Goal: Transaction & Acquisition: Purchase product/service

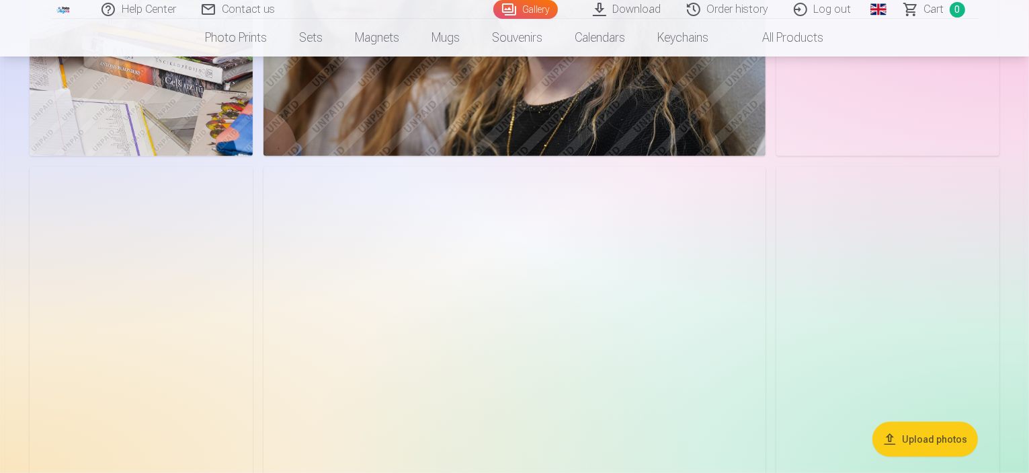
scroll to position [699, 0]
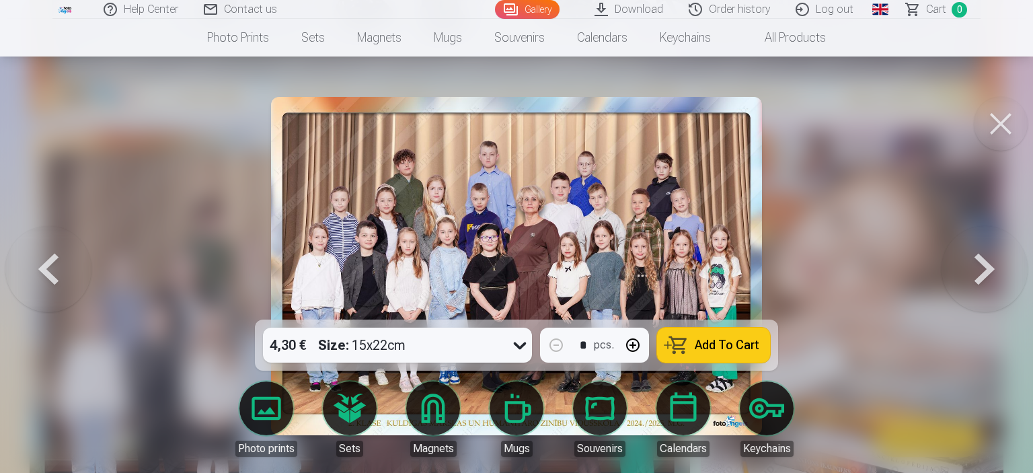
click at [724, 340] on span "Add To Cart" at bounding box center [726, 345] width 65 height 12
click at [549, 5] on link "Gallery" at bounding box center [527, 9] width 65 height 19
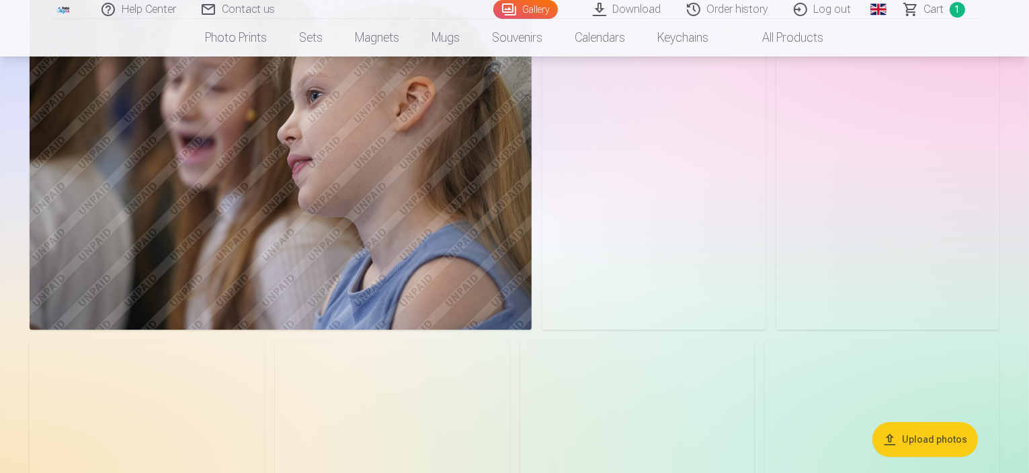
scroll to position [3065, 0]
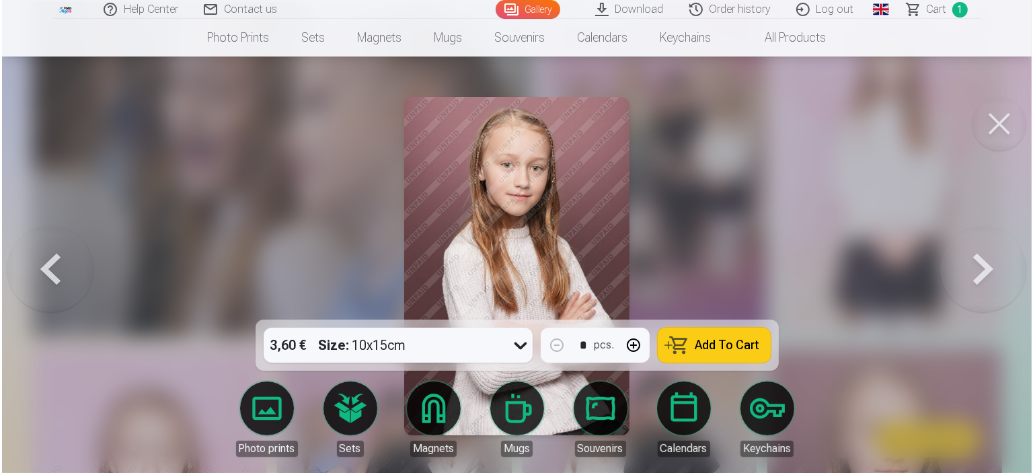
scroll to position [3073, 0]
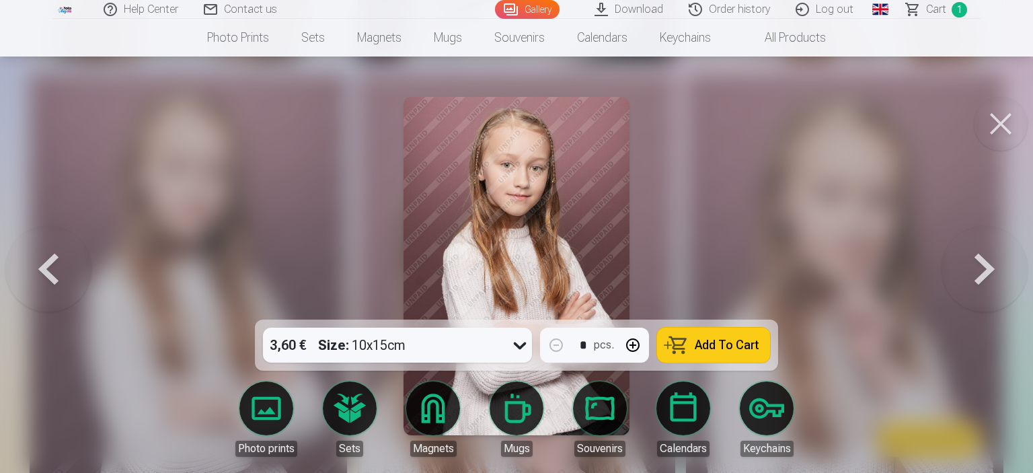
click at [726, 344] on span "Add To Cart" at bounding box center [726, 345] width 65 height 12
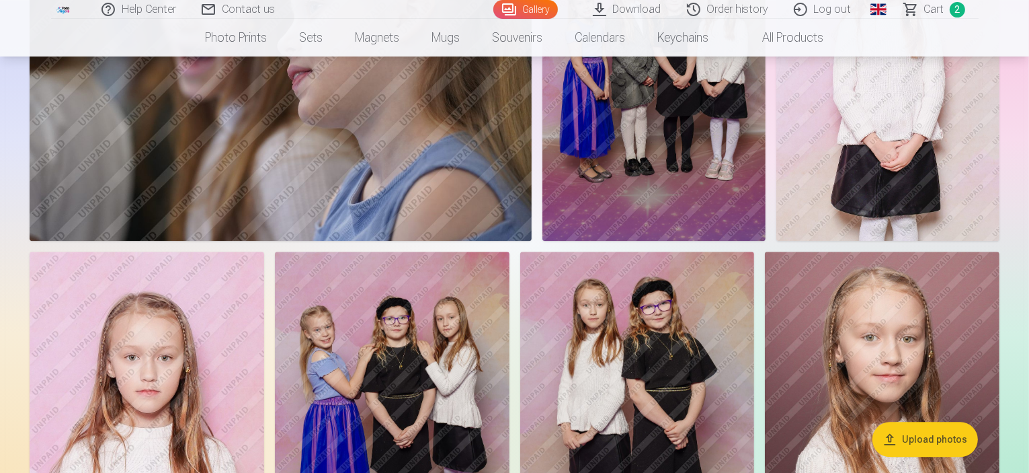
scroll to position [3208, 0]
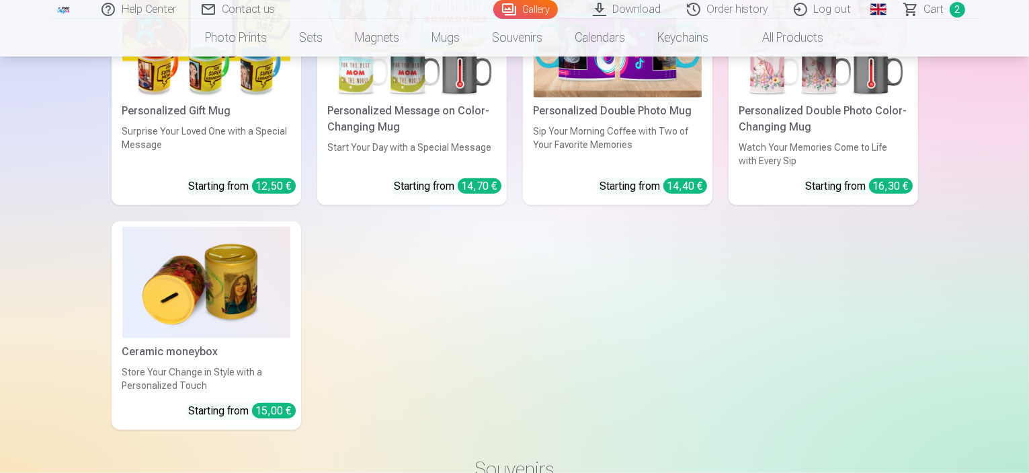
scroll to position [6623, 0]
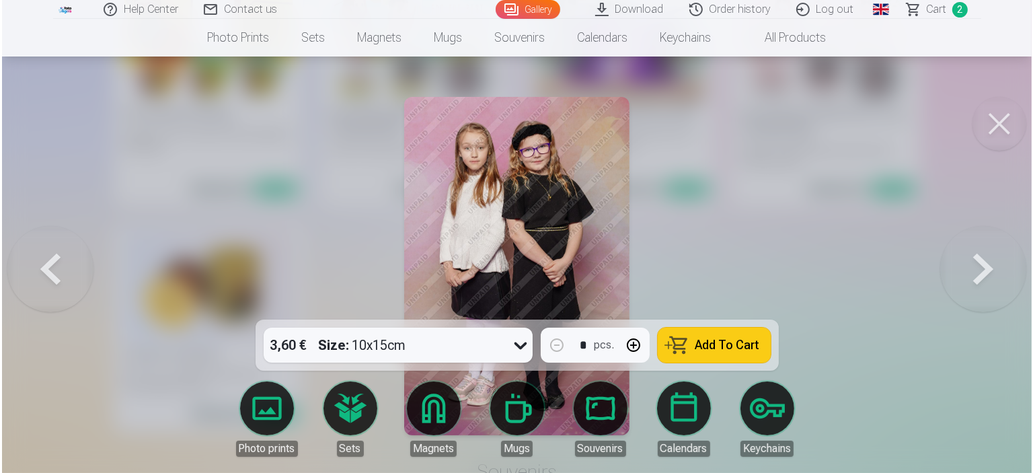
scroll to position [6643, 0]
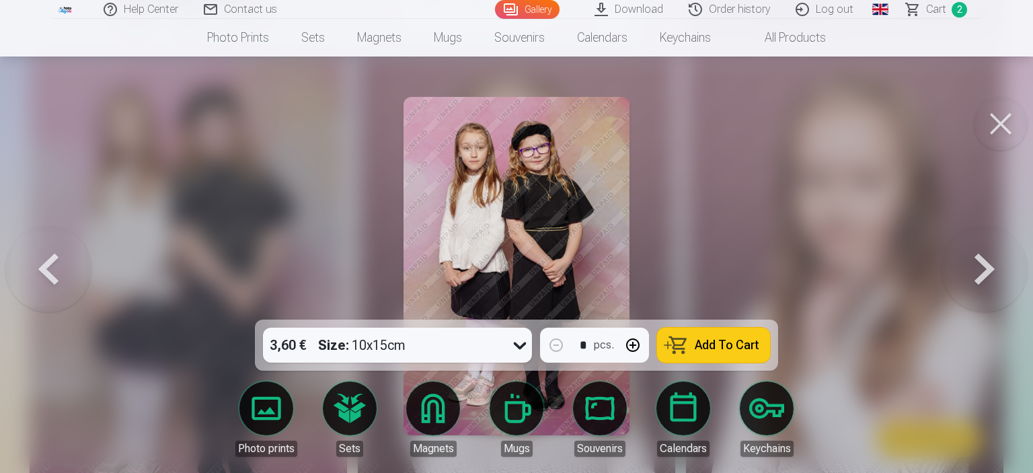
click at [732, 341] on span "Add To Cart" at bounding box center [726, 345] width 65 height 12
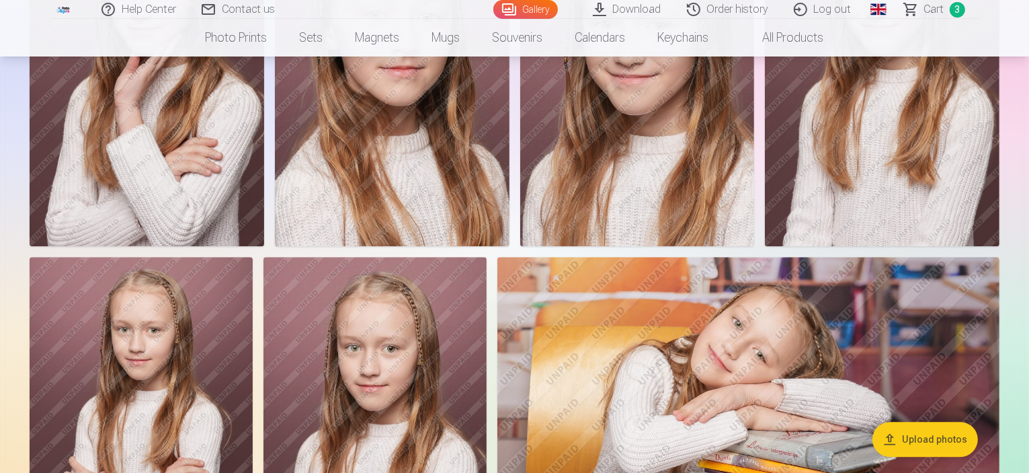
scroll to position [4023, 0]
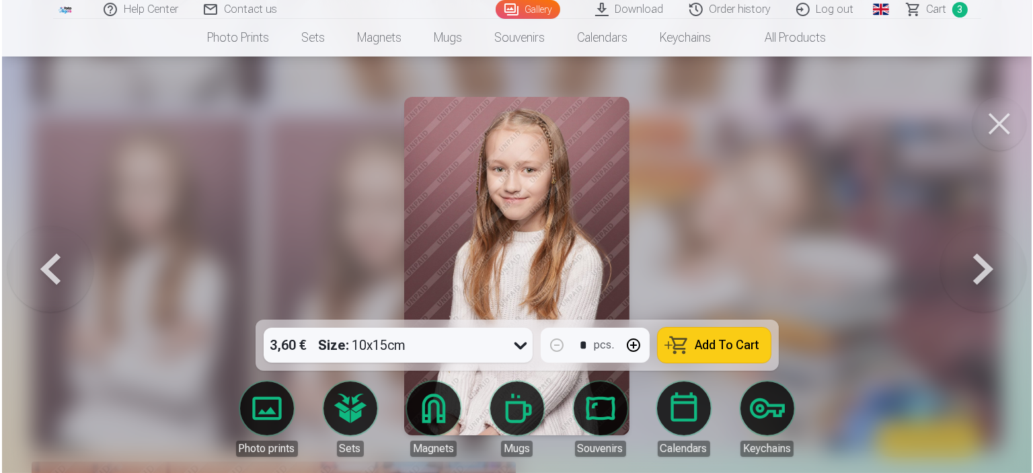
scroll to position [4033, 0]
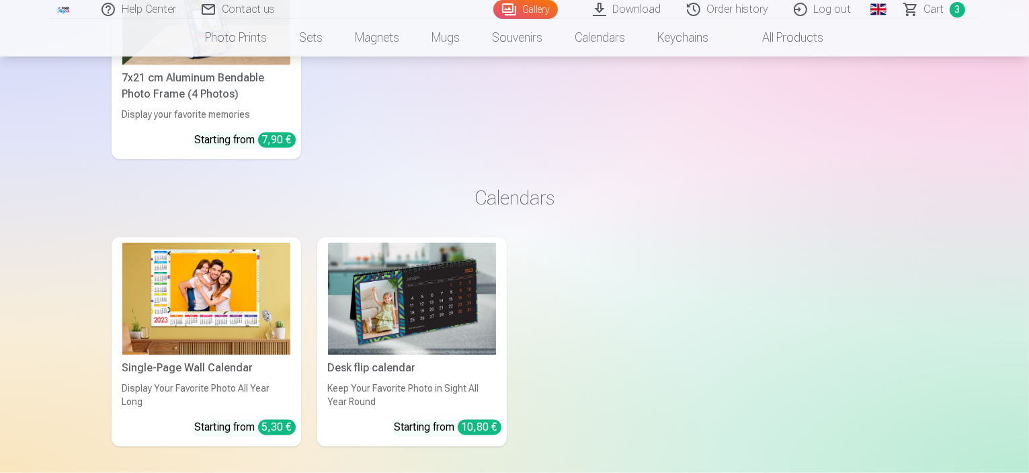
scroll to position [7607, 0]
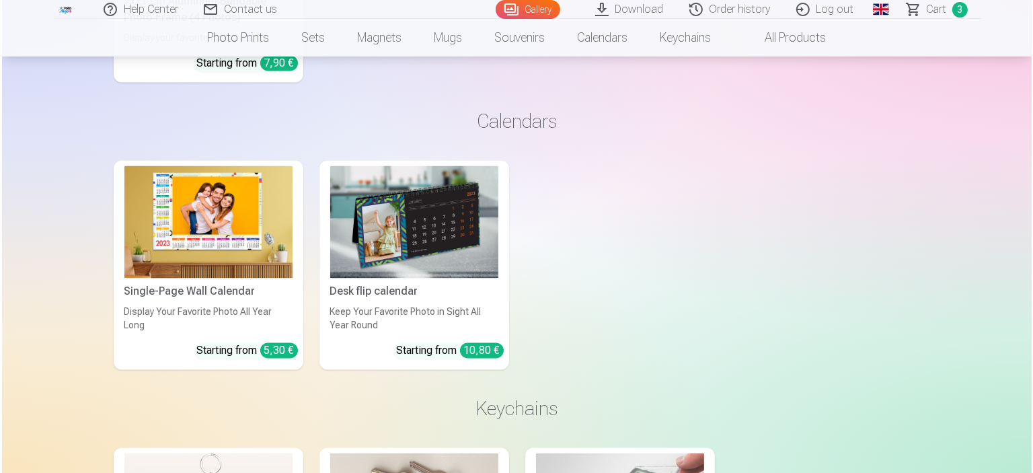
scroll to position [7756, 0]
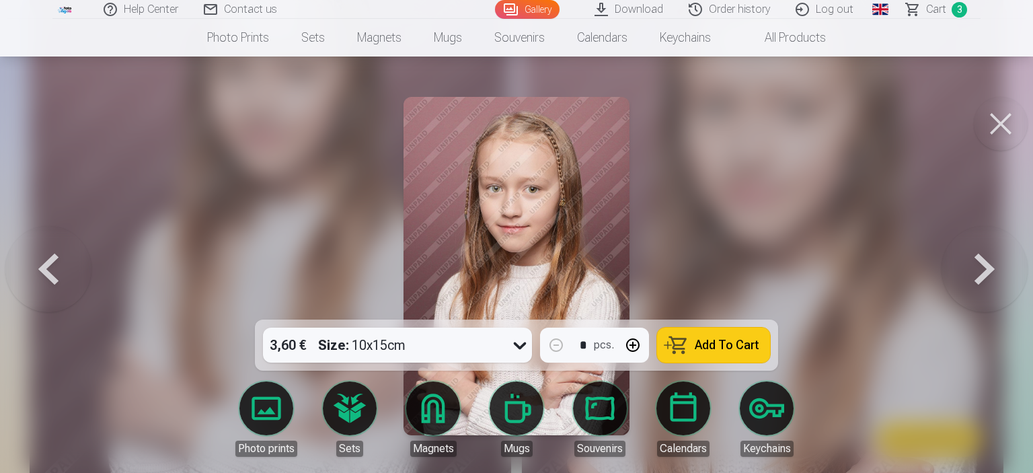
click at [707, 346] on span "Add To Cart" at bounding box center [726, 345] width 65 height 12
click at [959, 11] on span "4" at bounding box center [958, 9] width 15 height 15
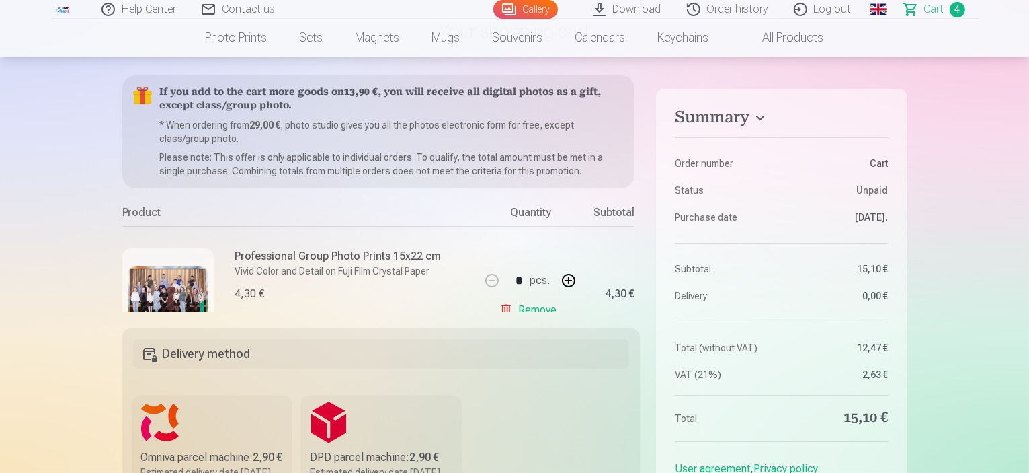
scroll to position [108, 0]
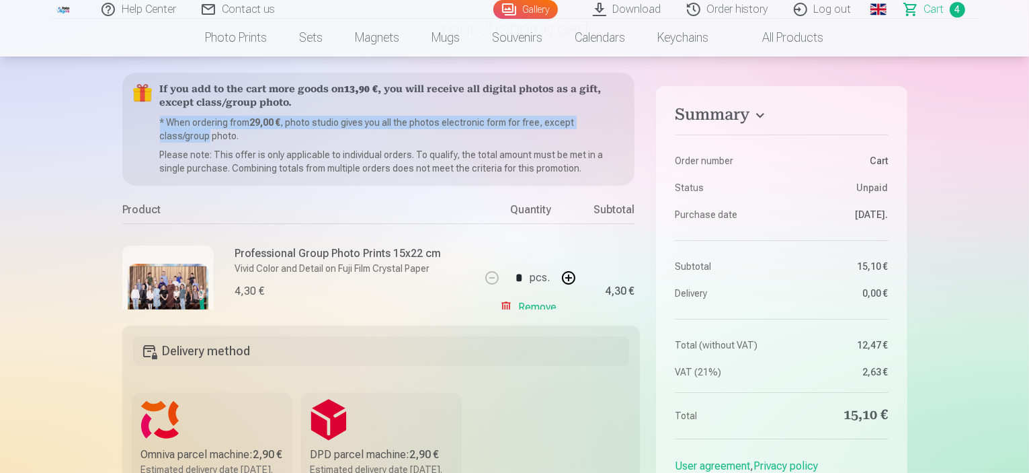
drag, startPoint x: 641, startPoint y: 101, endPoint x: 643, endPoint y: 120, distance: 19.7
click at [643, 120] on div "Summary Order number Сart Status Unpaid Purchase date [DATE]. Subtotal 15,10 € …" at bounding box center [514, 416] width 785 height 686
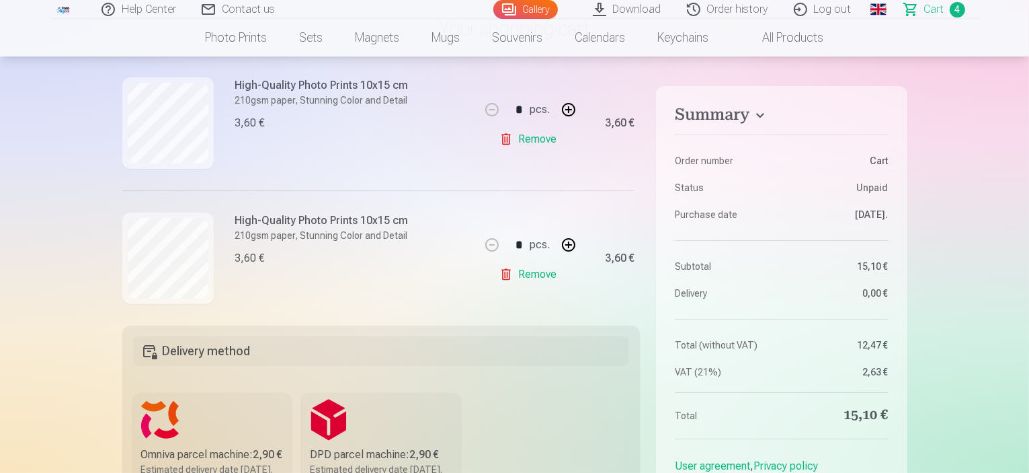
scroll to position [457, 0]
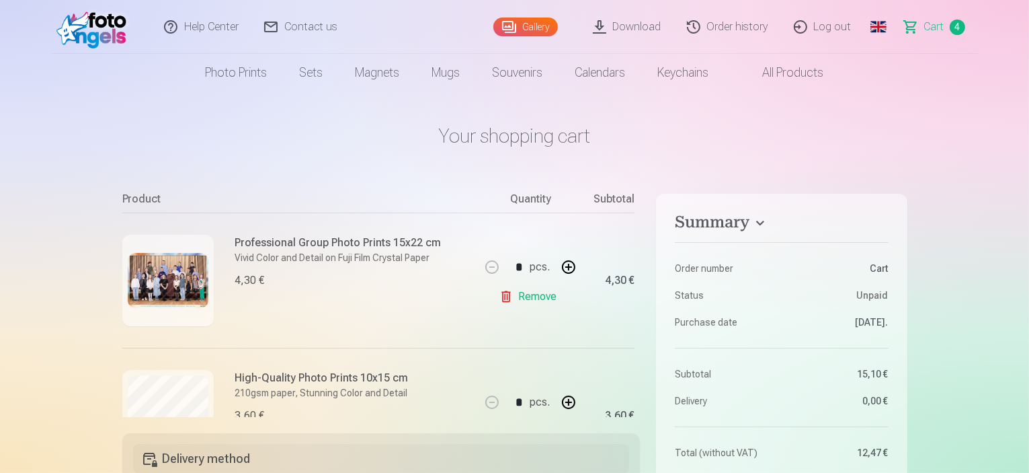
scroll to position [106, 0]
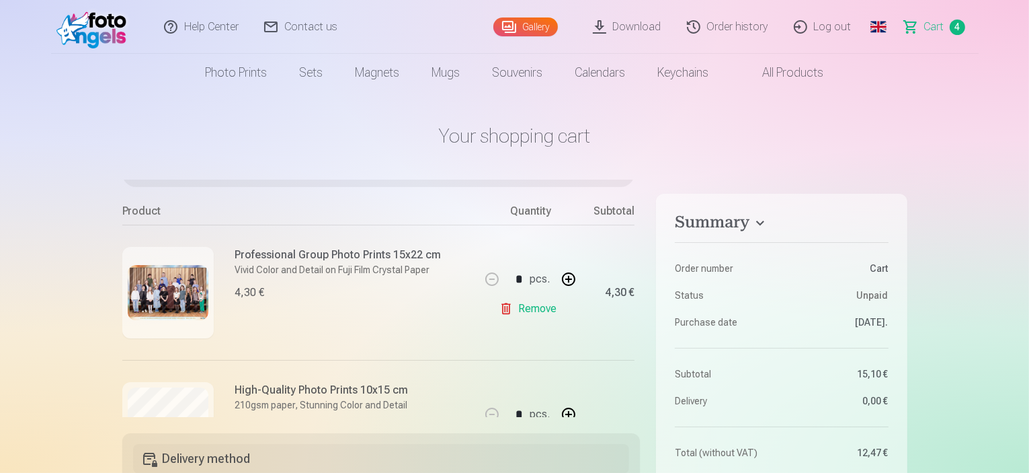
click at [204, 281] on img at bounding box center [168, 293] width 81 height 56
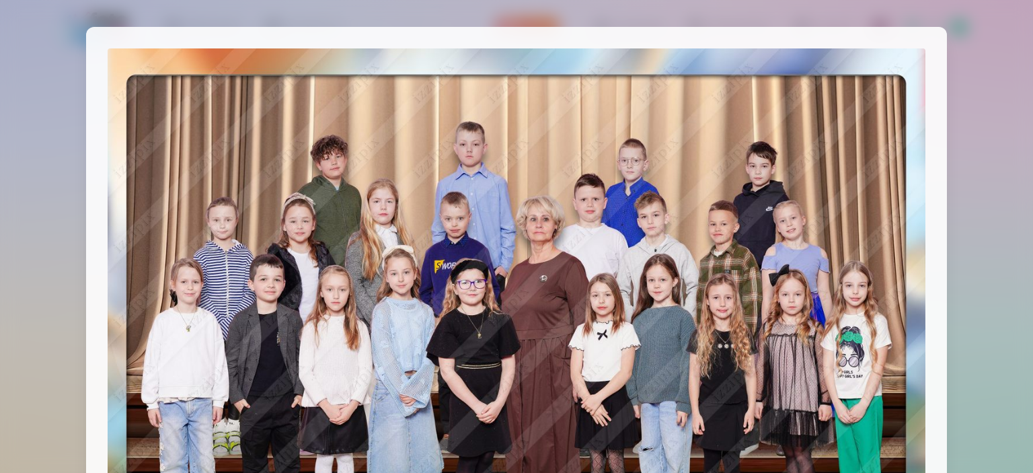
click at [990, 231] on div at bounding box center [516, 236] width 1033 height 473
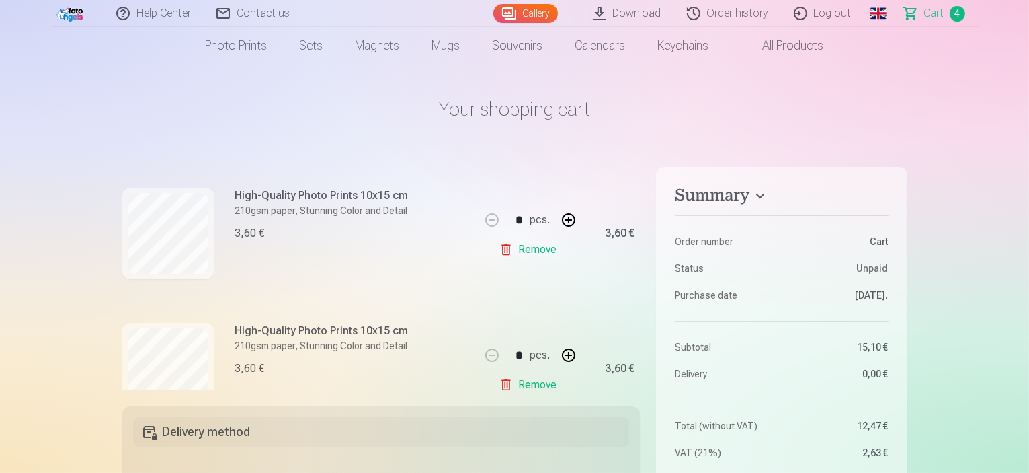
scroll to position [457, 0]
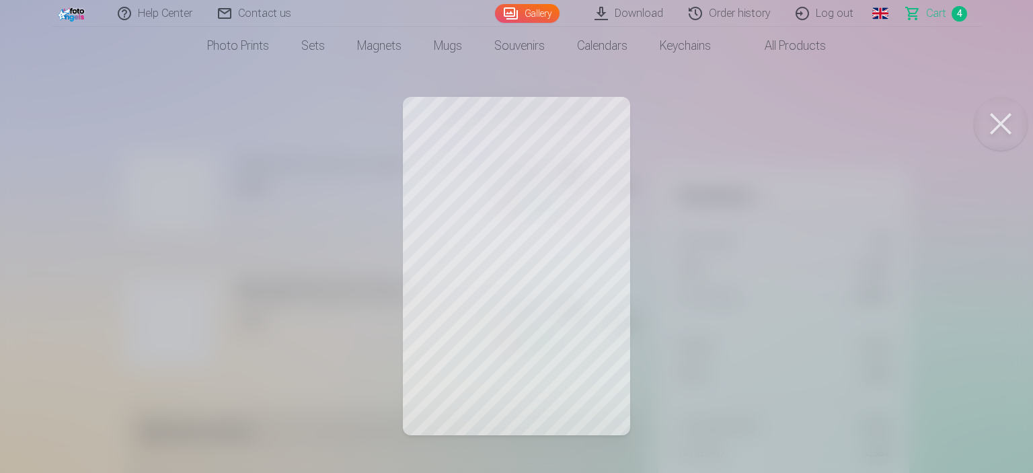
click at [1005, 112] on button at bounding box center [1000, 124] width 54 height 54
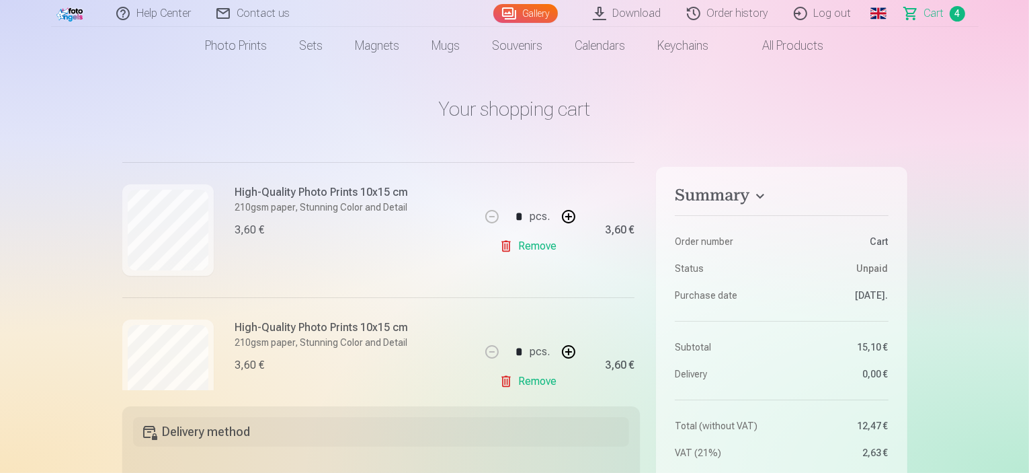
scroll to position [272, 0]
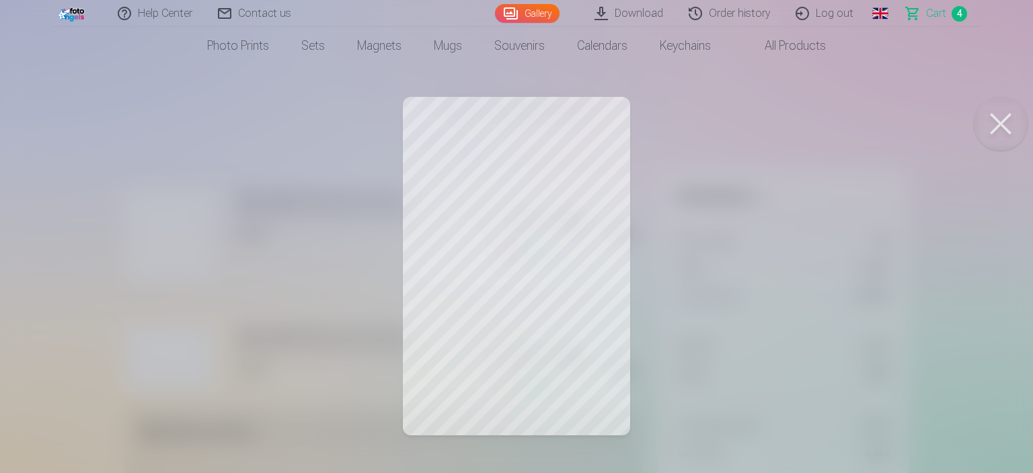
click at [1008, 125] on button at bounding box center [1000, 124] width 54 height 54
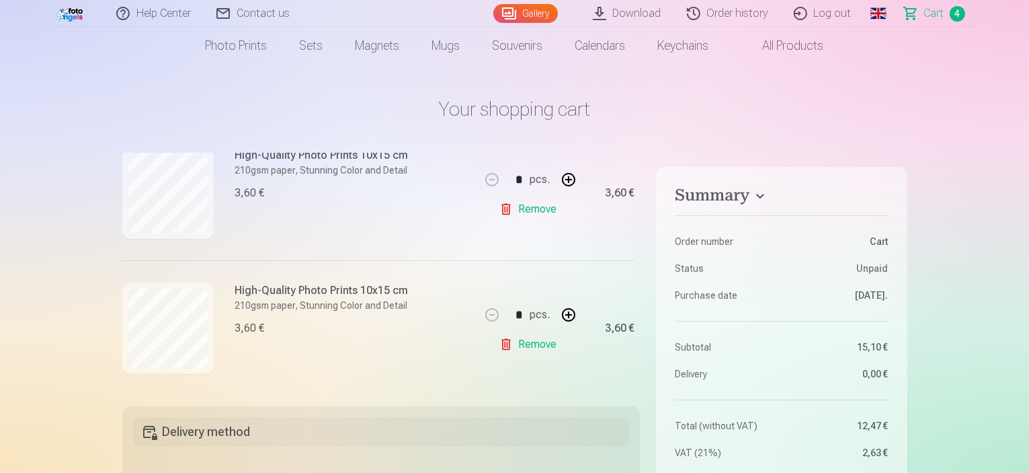
scroll to position [457, 0]
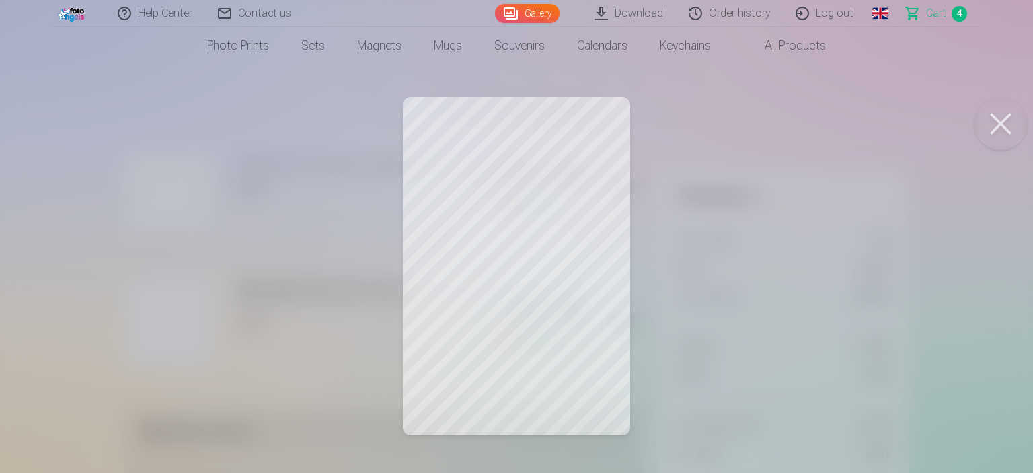
click at [1011, 128] on button at bounding box center [1000, 124] width 54 height 54
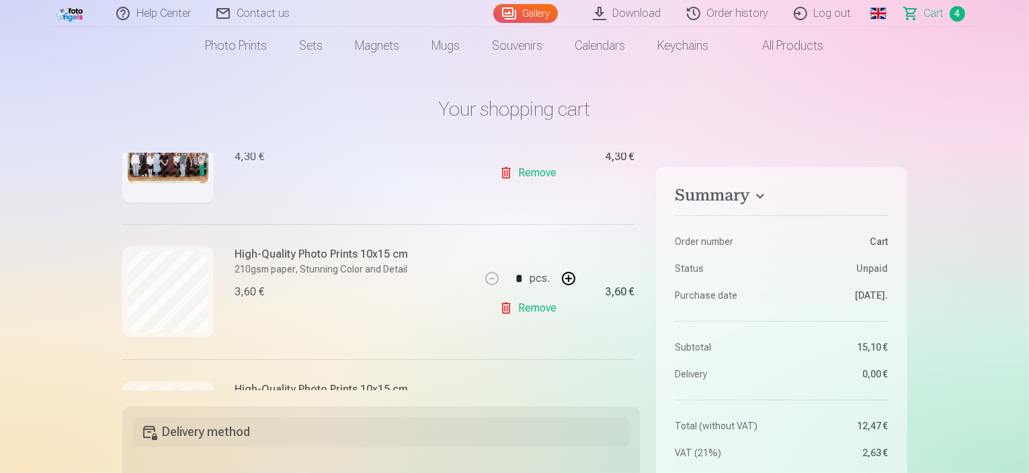
scroll to position [208, 0]
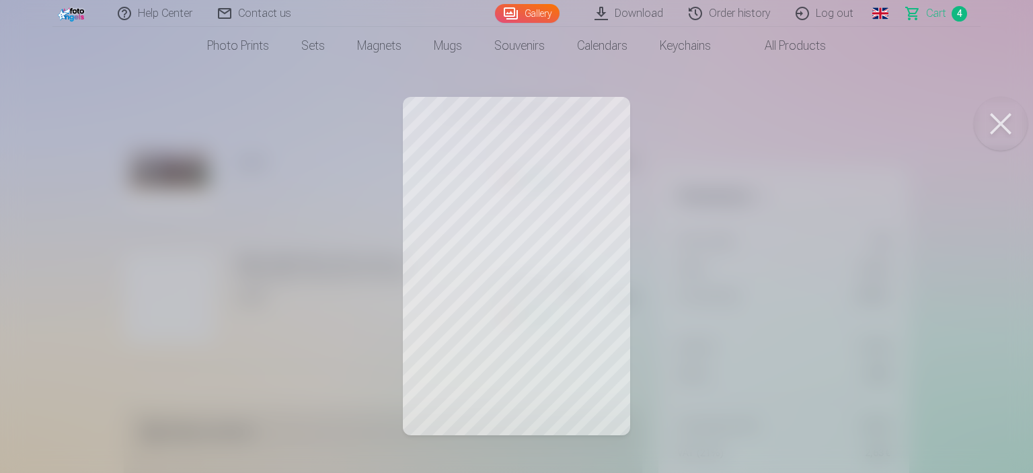
click at [1000, 134] on button at bounding box center [1000, 124] width 54 height 54
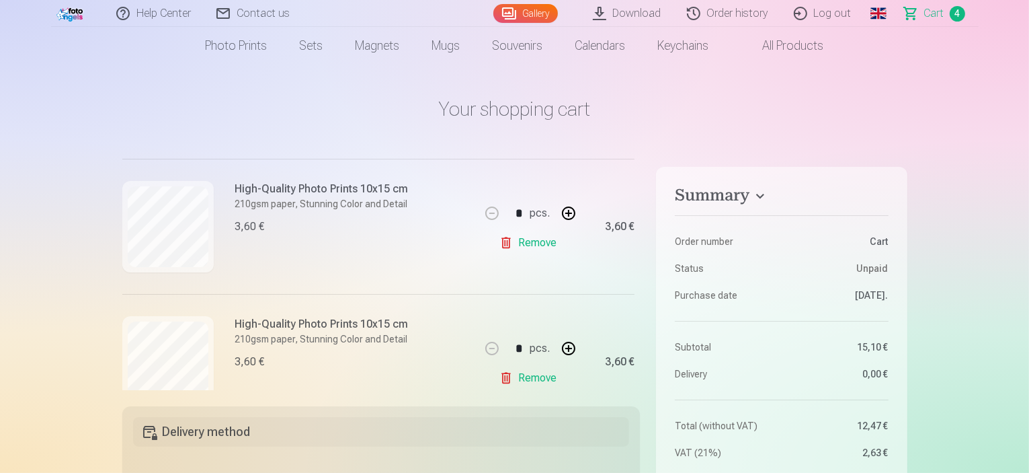
scroll to position [457, 0]
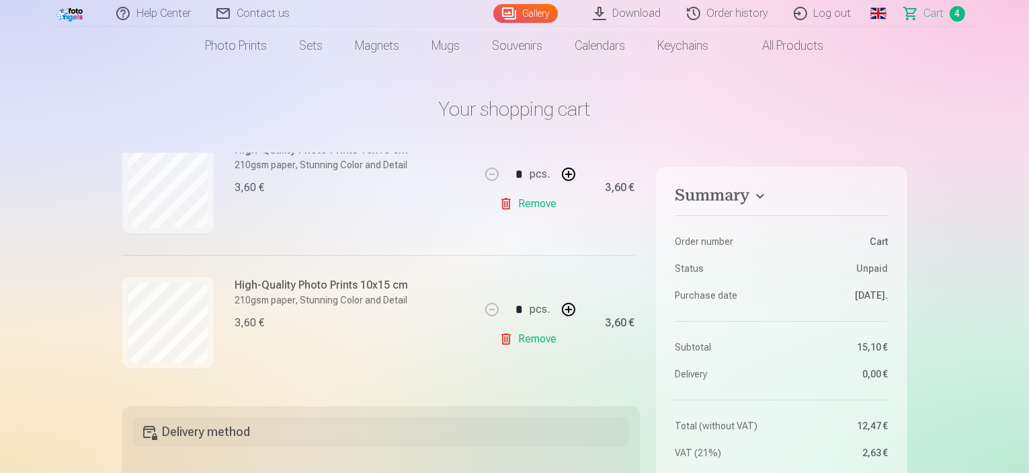
click at [520, 339] on link "Remove" at bounding box center [530, 338] width 63 height 27
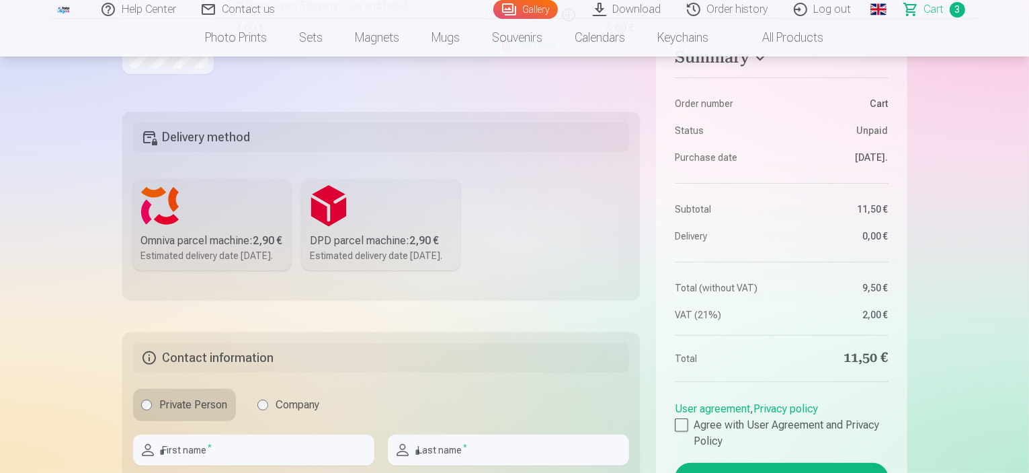
scroll to position [323, 0]
click at [349, 235] on div "DPD parcel machine : 2,90 €" at bounding box center [381, 239] width 143 height 16
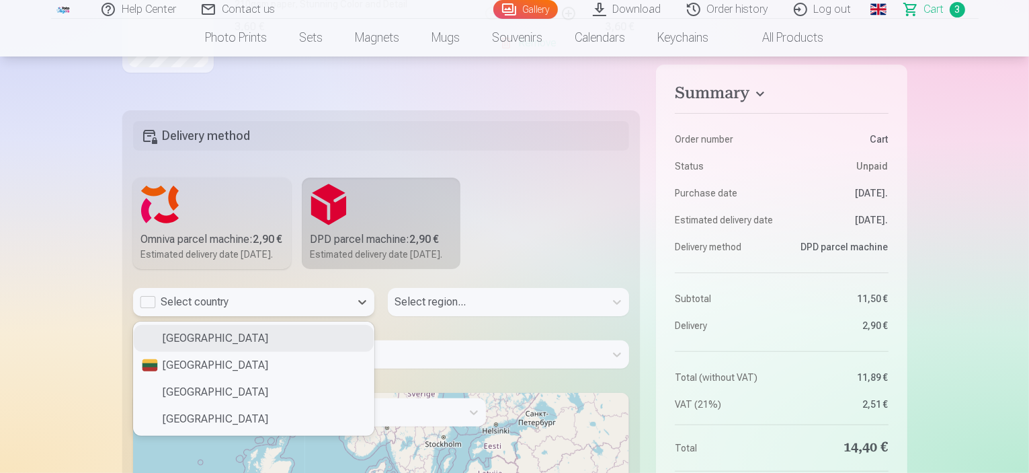
click at [240, 310] on div "Select country" at bounding box center [242, 302] width 204 height 16
click at [245, 352] on div "[GEOGRAPHIC_DATA]" at bounding box center [254, 338] width 240 height 27
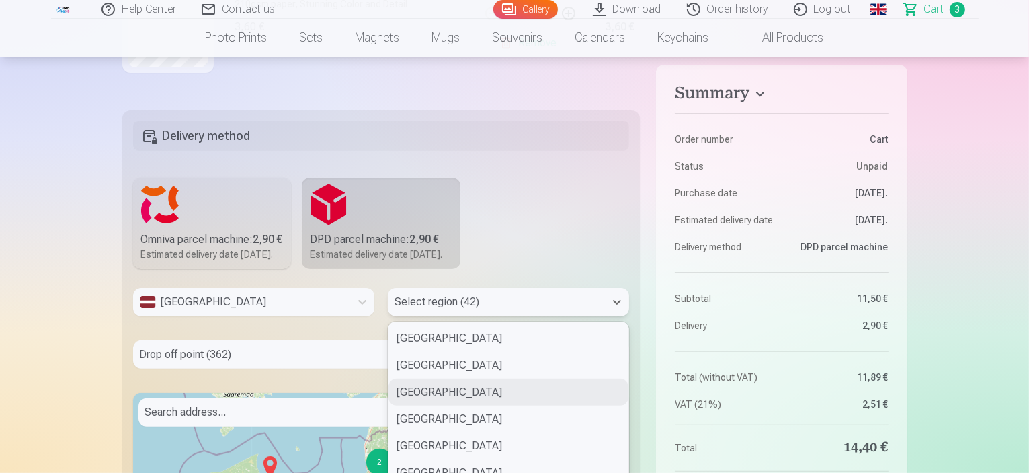
click at [441, 316] on div "42 results available. Use Up and Down to choose options, press Enter to select …" at bounding box center [508, 302] width 241 height 28
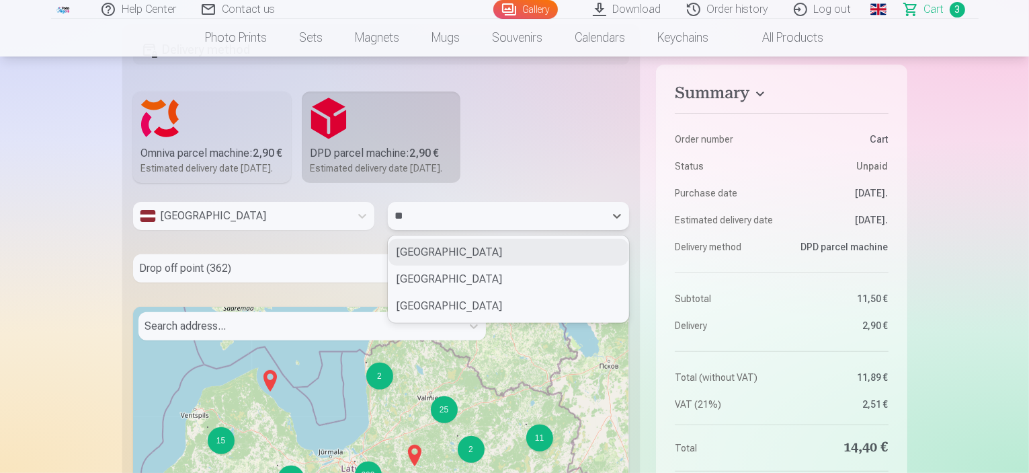
type input "***"
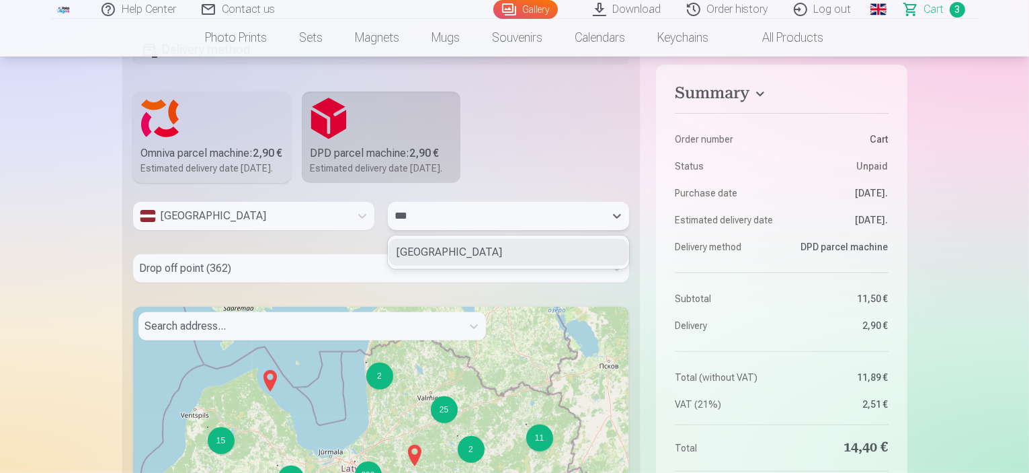
click at [411, 266] on div "[GEOGRAPHIC_DATA]" at bounding box center [509, 252] width 240 height 27
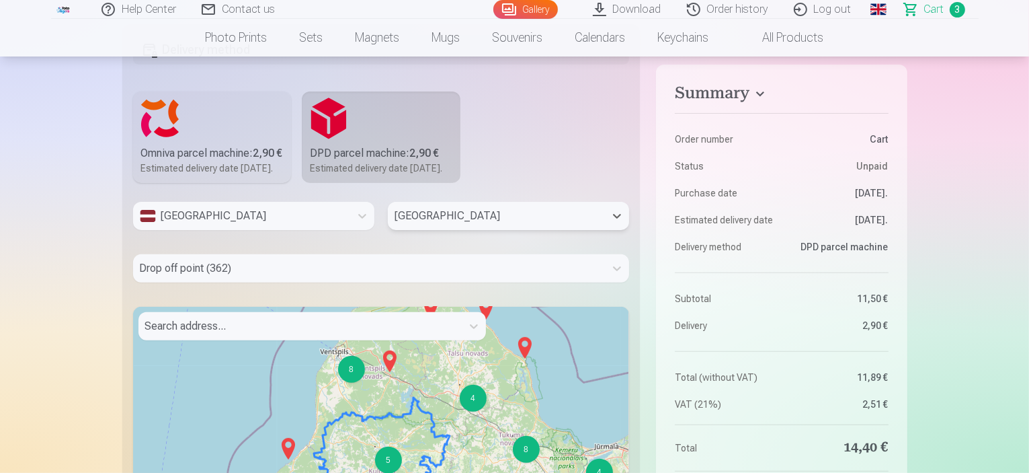
scroll to position [461, 0]
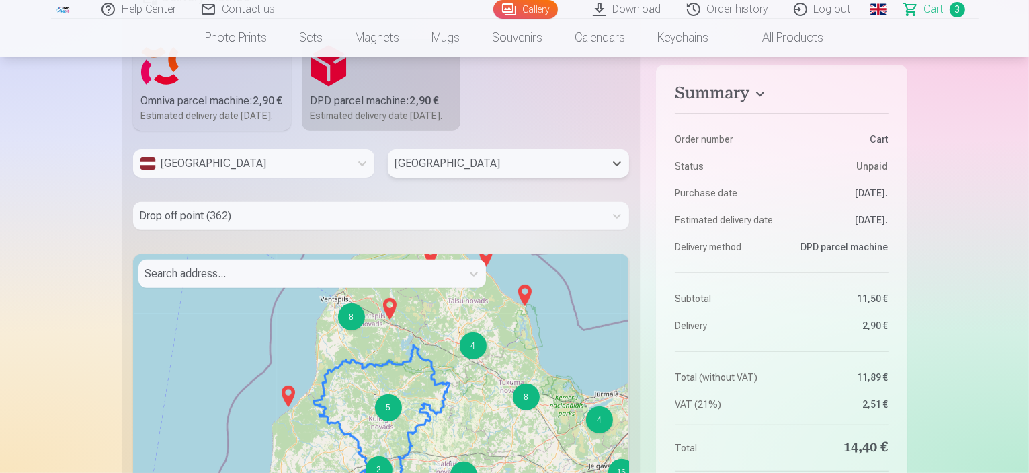
click at [225, 230] on div "Drop off point (362)" at bounding box center [381, 216] width 497 height 28
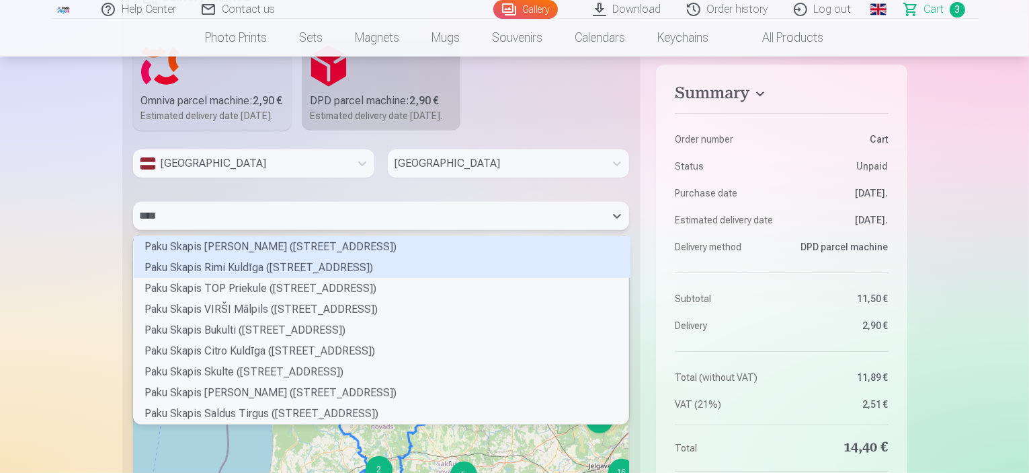
scroll to position [101, 492]
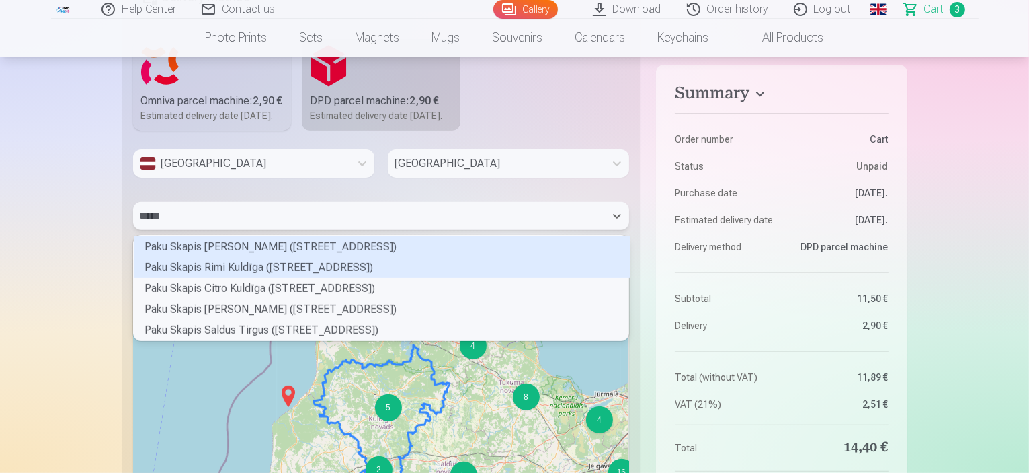
type input "******"
click at [223, 278] on div "Paku Skapis Rimi Kuldīga ([STREET_ADDRESS])" at bounding box center [382, 267] width 497 height 21
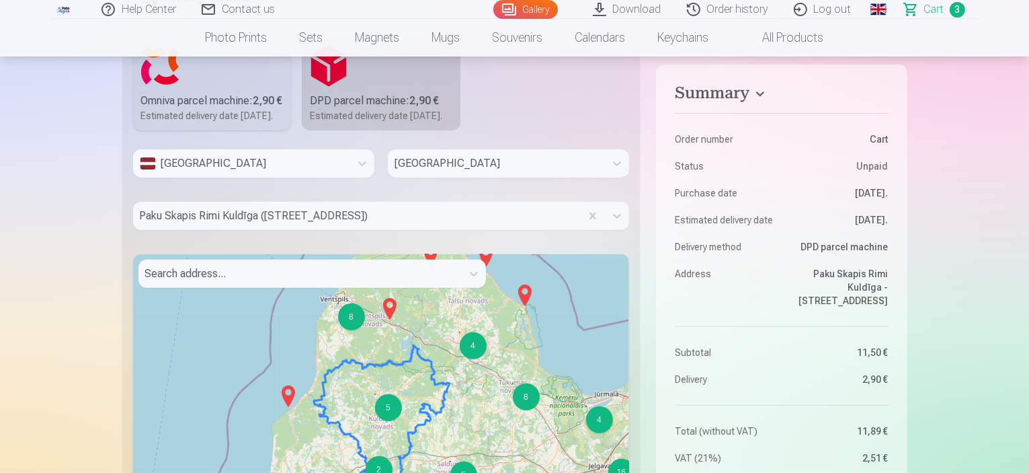
click at [225, 241] on div at bounding box center [381, 235] width 497 height 11
click at [220, 230] on div "Paku Skapis Rimi Kuldīga ([STREET_ADDRESS])" at bounding box center [357, 216] width 448 height 28
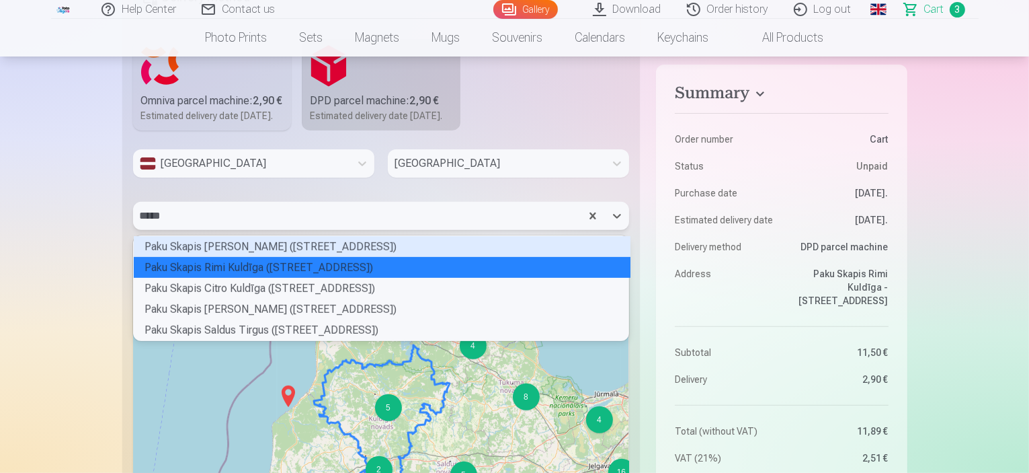
type input "******"
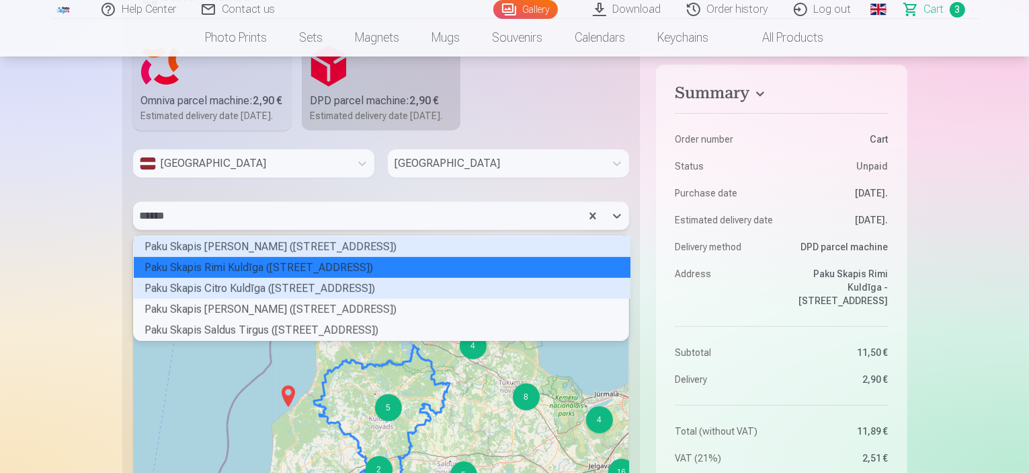
click at [233, 298] on div "Paku Skapis Citro Kuldīga ([STREET_ADDRESS])" at bounding box center [382, 288] width 497 height 21
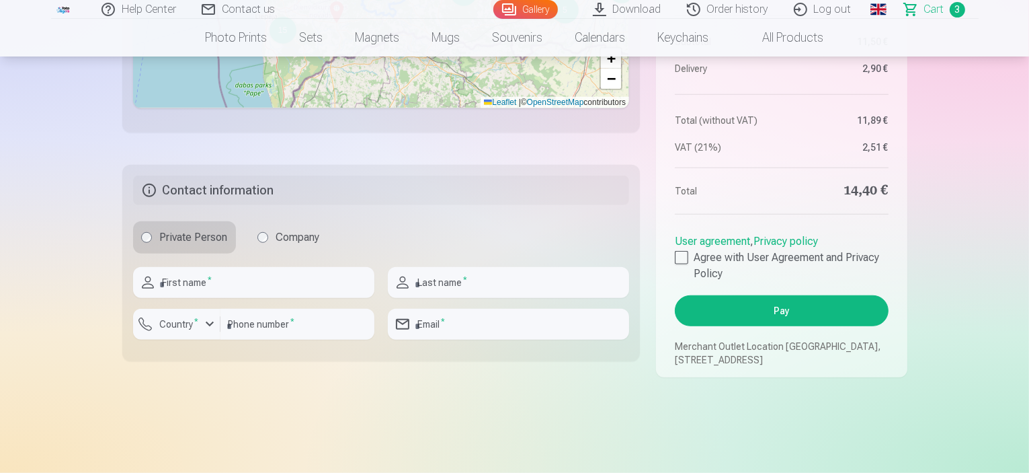
scroll to position [945, 0]
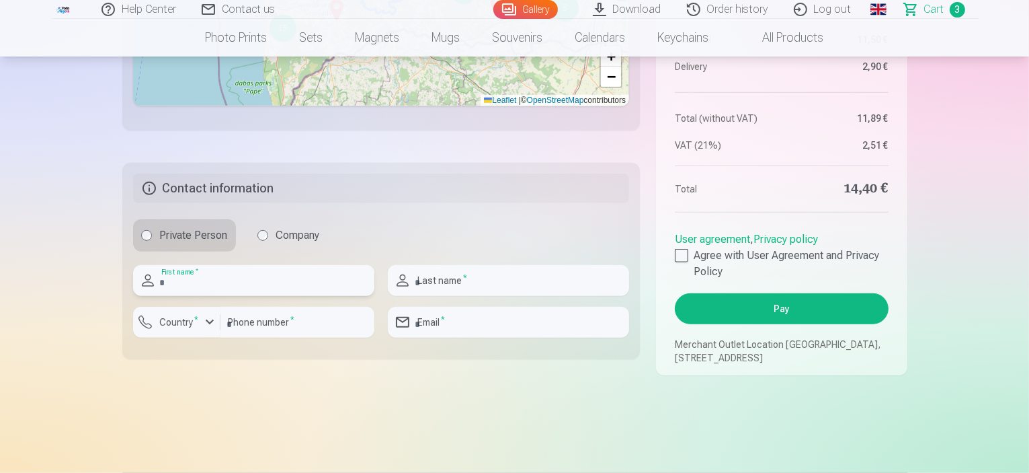
click at [202, 296] on input "text" at bounding box center [253, 280] width 241 height 31
type input "****"
type input "*****"
click at [204, 330] on div "button" at bounding box center [210, 322] width 16 height 16
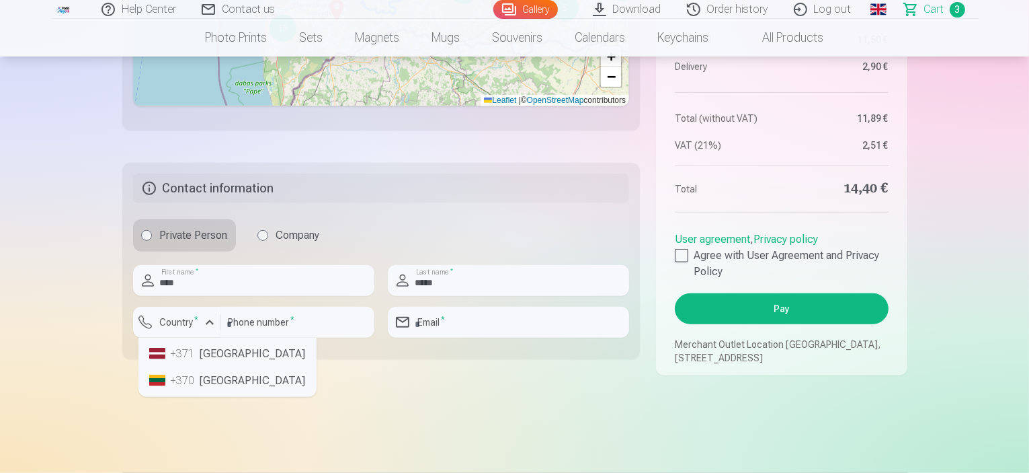
click at [210, 367] on li "+371 [GEOGRAPHIC_DATA]" at bounding box center [227, 353] width 167 height 27
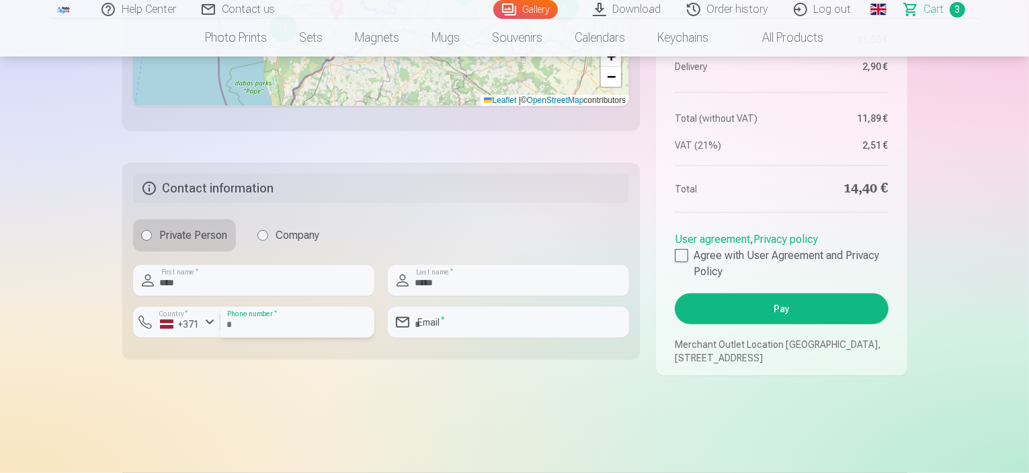
click at [268, 337] on input "number" at bounding box center [297, 322] width 154 height 31
type input "********"
click at [492, 337] on input "email" at bounding box center [508, 322] width 241 height 31
type input "**********"
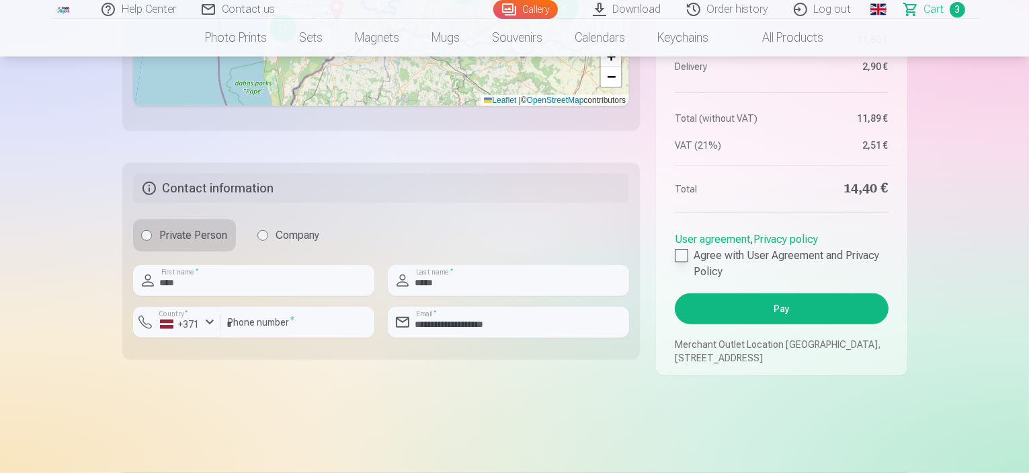
click at [682, 262] on div at bounding box center [681, 255] width 13 height 13
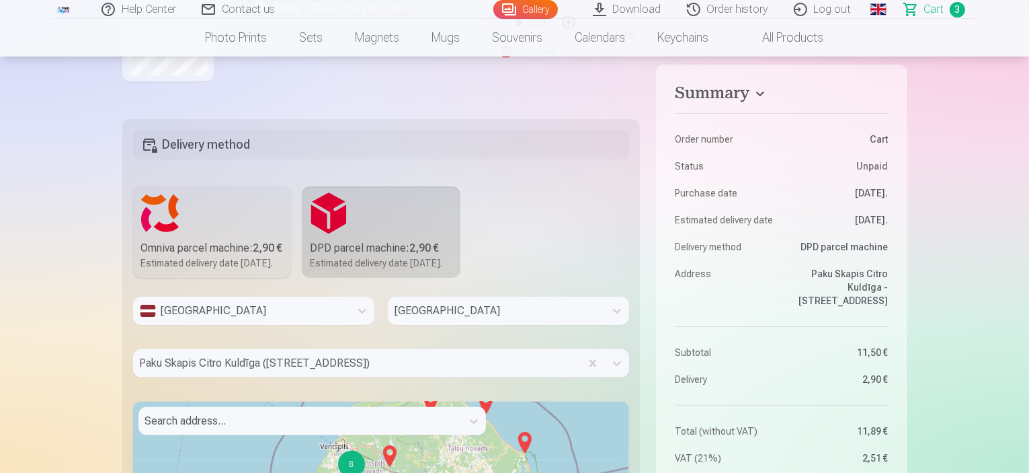
scroll to position [273, 0]
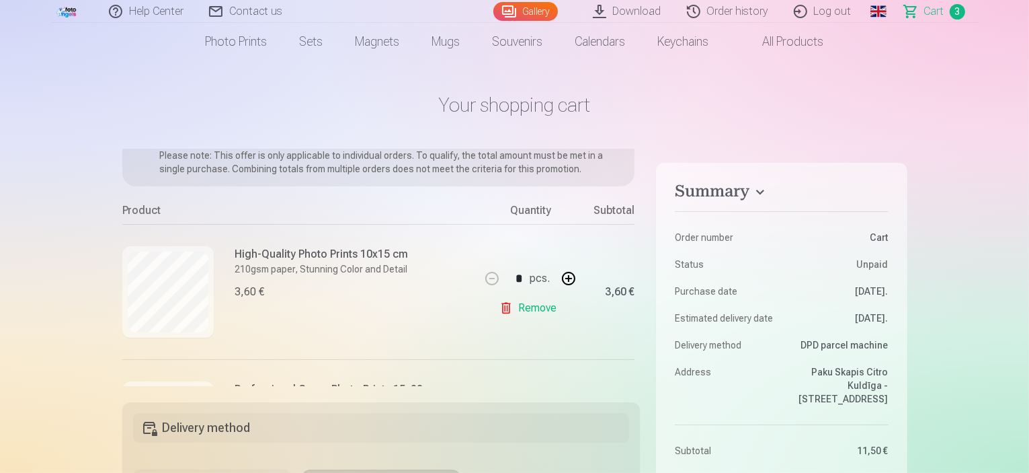
scroll to position [95, 0]
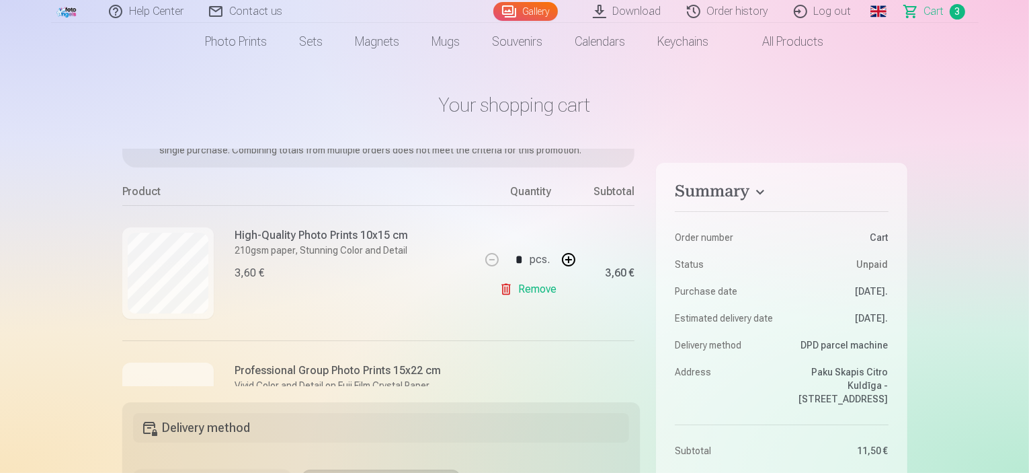
click at [539, 286] on link "Remove" at bounding box center [530, 289] width 63 height 27
click at [172, 264] on div at bounding box center [167, 272] width 91 height 91
click at [538, 294] on link "Remove" at bounding box center [530, 289] width 63 height 27
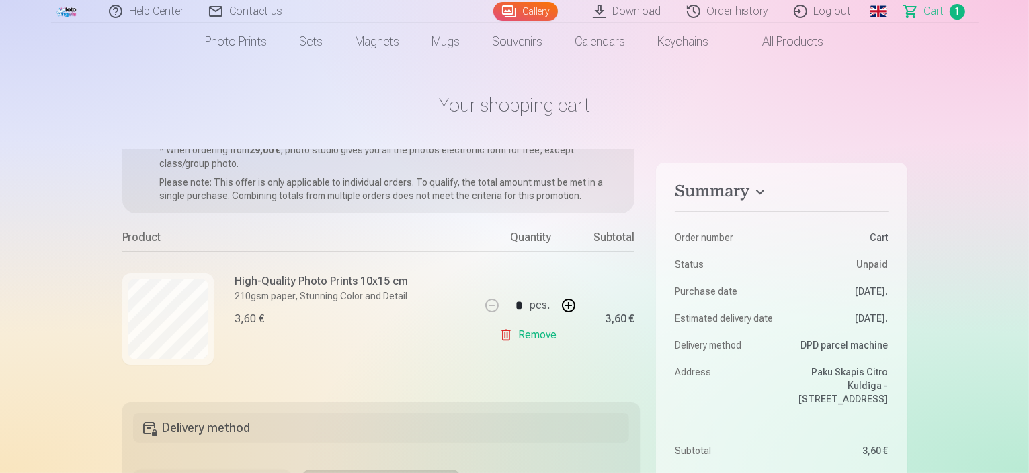
click at [530, 8] on link "Gallery" at bounding box center [525, 11] width 65 height 19
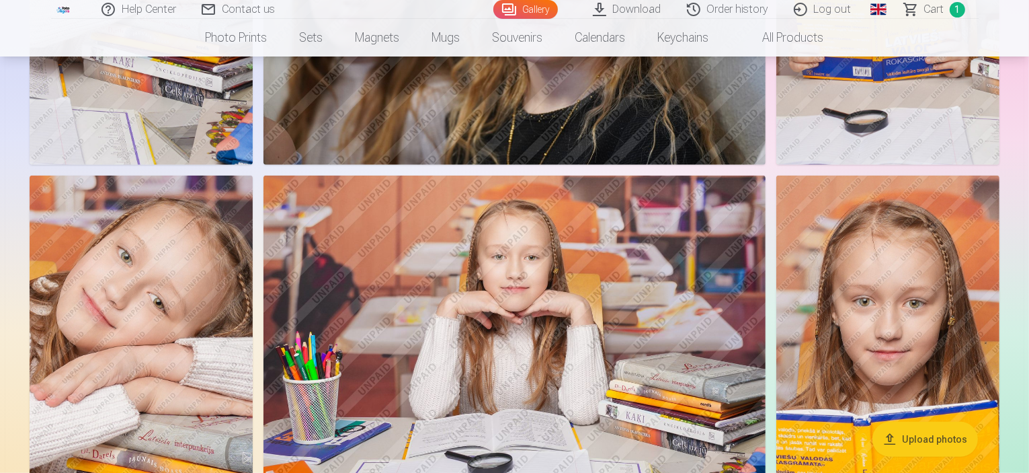
scroll to position [726, 0]
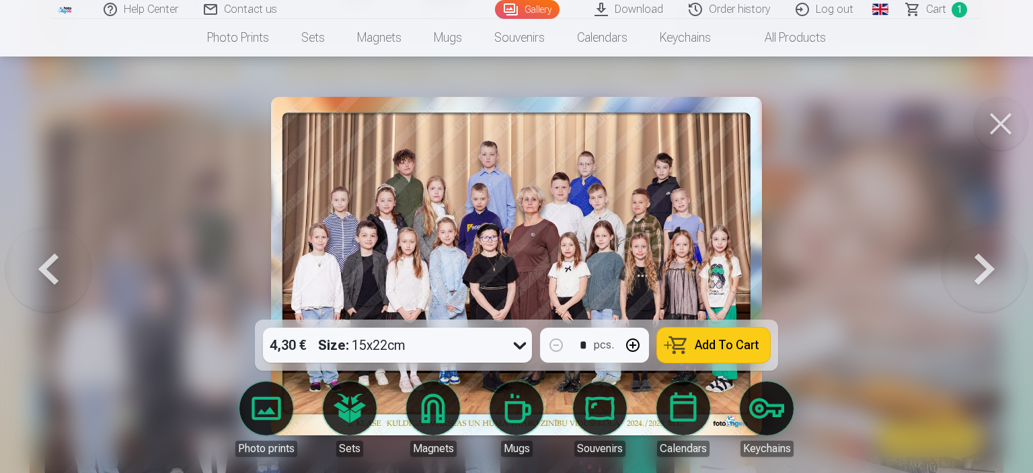
click at [744, 344] on span "Add To Cart" at bounding box center [726, 345] width 65 height 12
click at [998, 132] on button at bounding box center [1000, 124] width 54 height 54
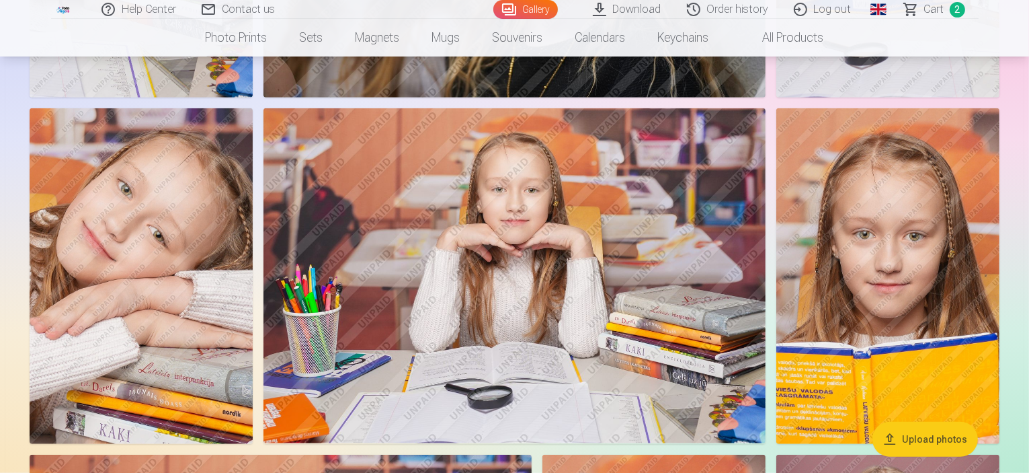
click at [932, 7] on span "Сart" at bounding box center [934, 9] width 20 height 16
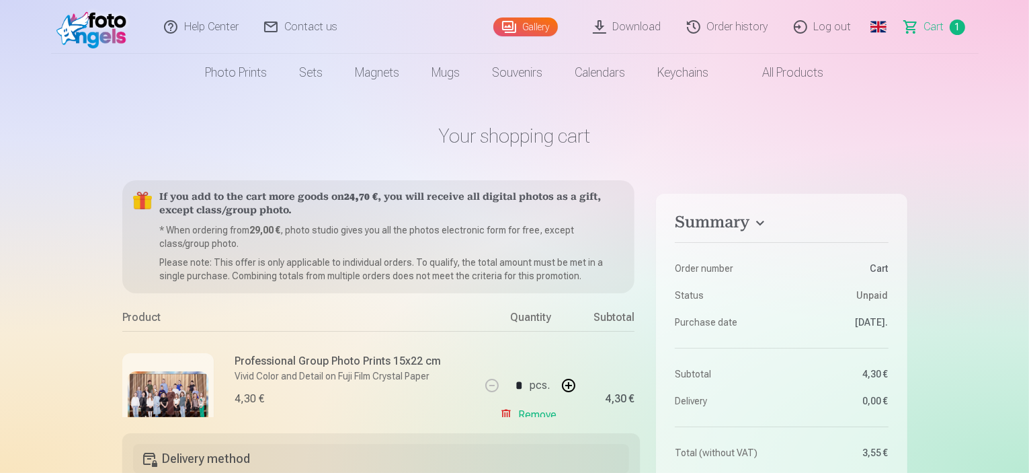
scroll to position [52, 0]
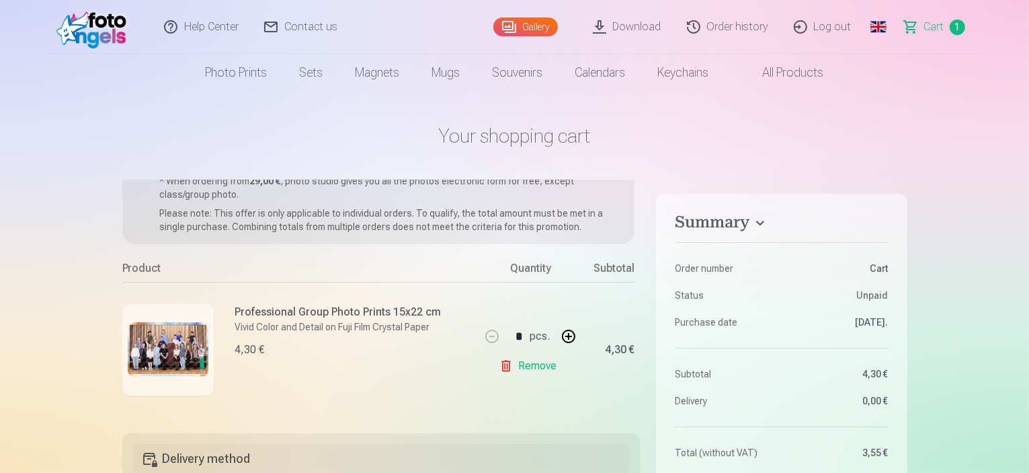
click at [549, 26] on link "Gallery" at bounding box center [525, 26] width 65 height 19
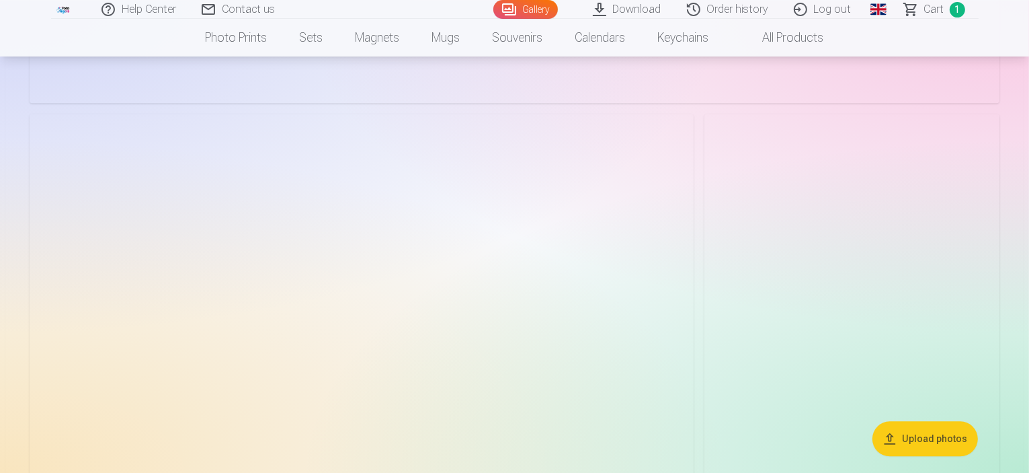
scroll to position [3092, 0]
